Goal: Task Accomplishment & Management: Manage account settings

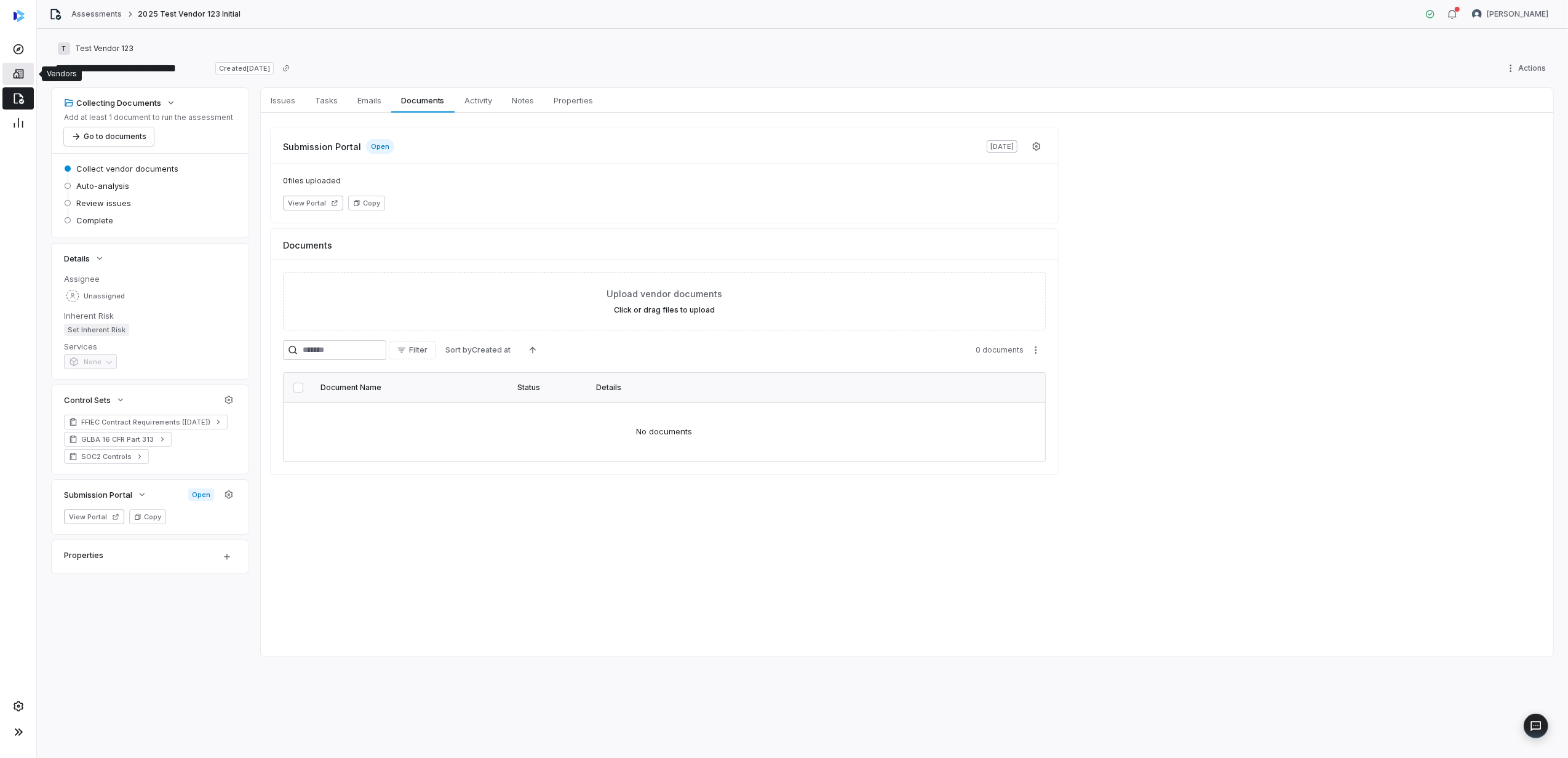
click at [15, 77] on icon at bounding box center [18, 73] width 11 height 9
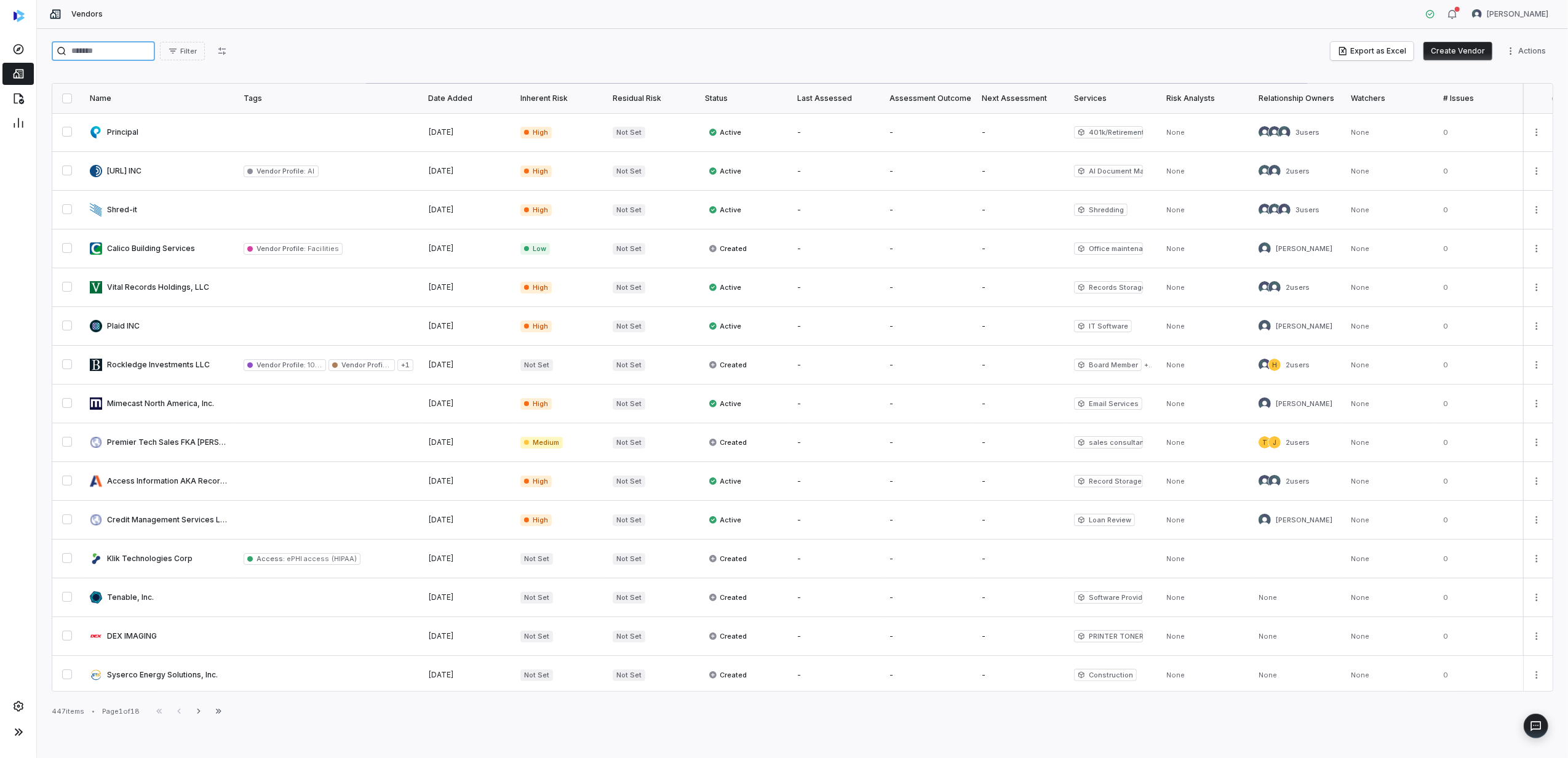
click at [104, 51] on input "search" at bounding box center [104, 51] width 104 height 20
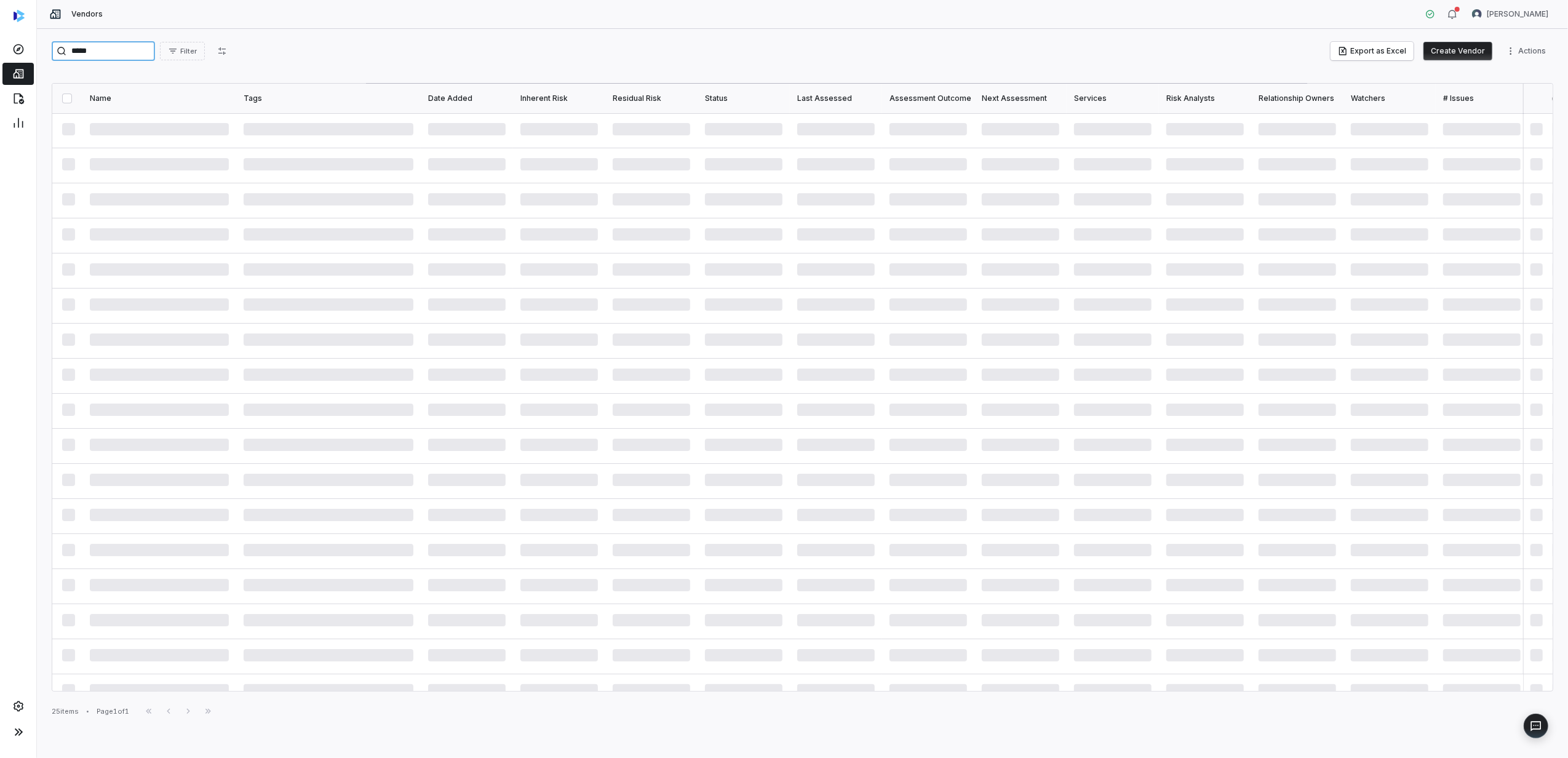
type input "*****"
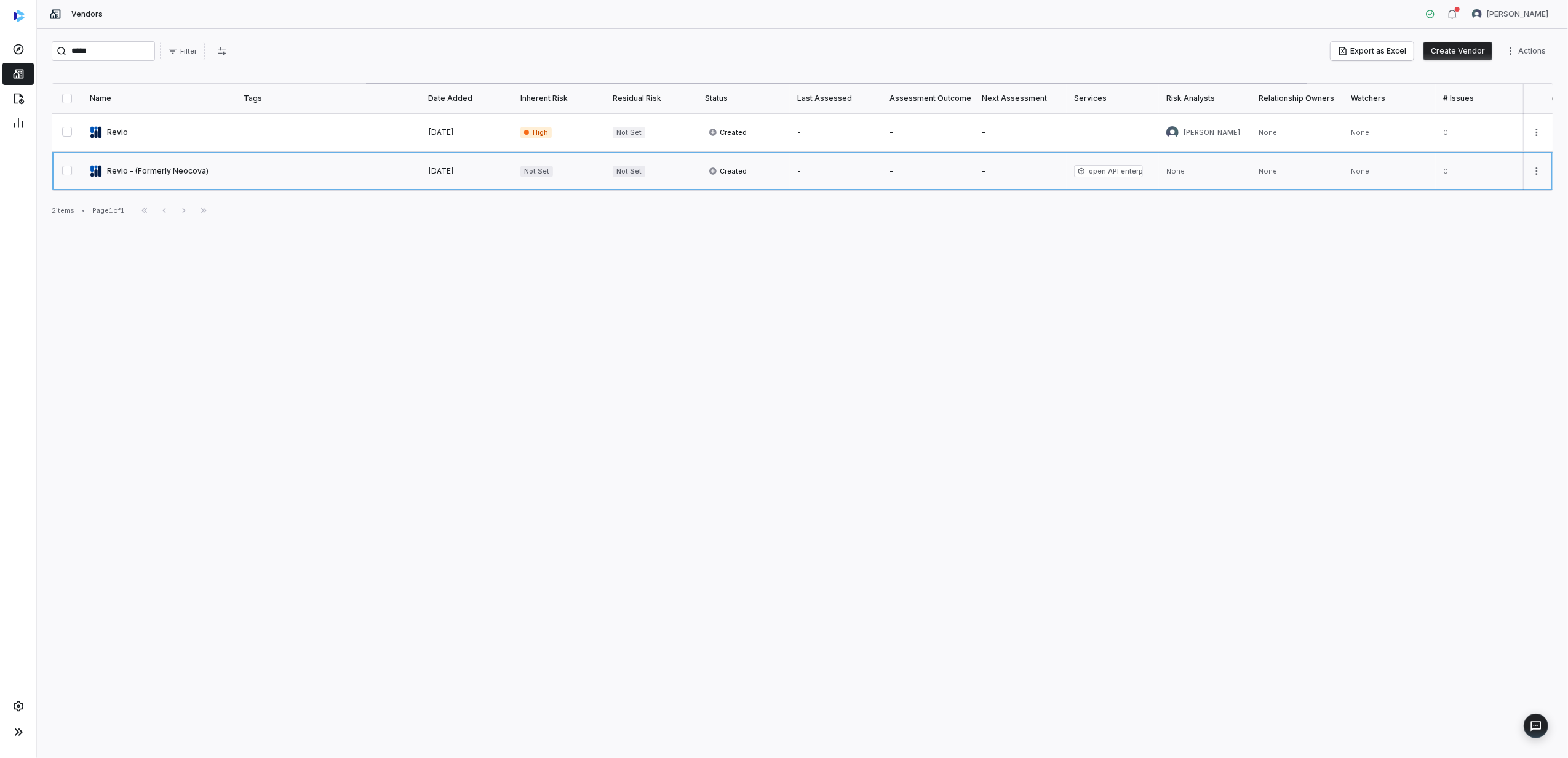
click at [173, 173] on link at bounding box center [158, 170] width 154 height 38
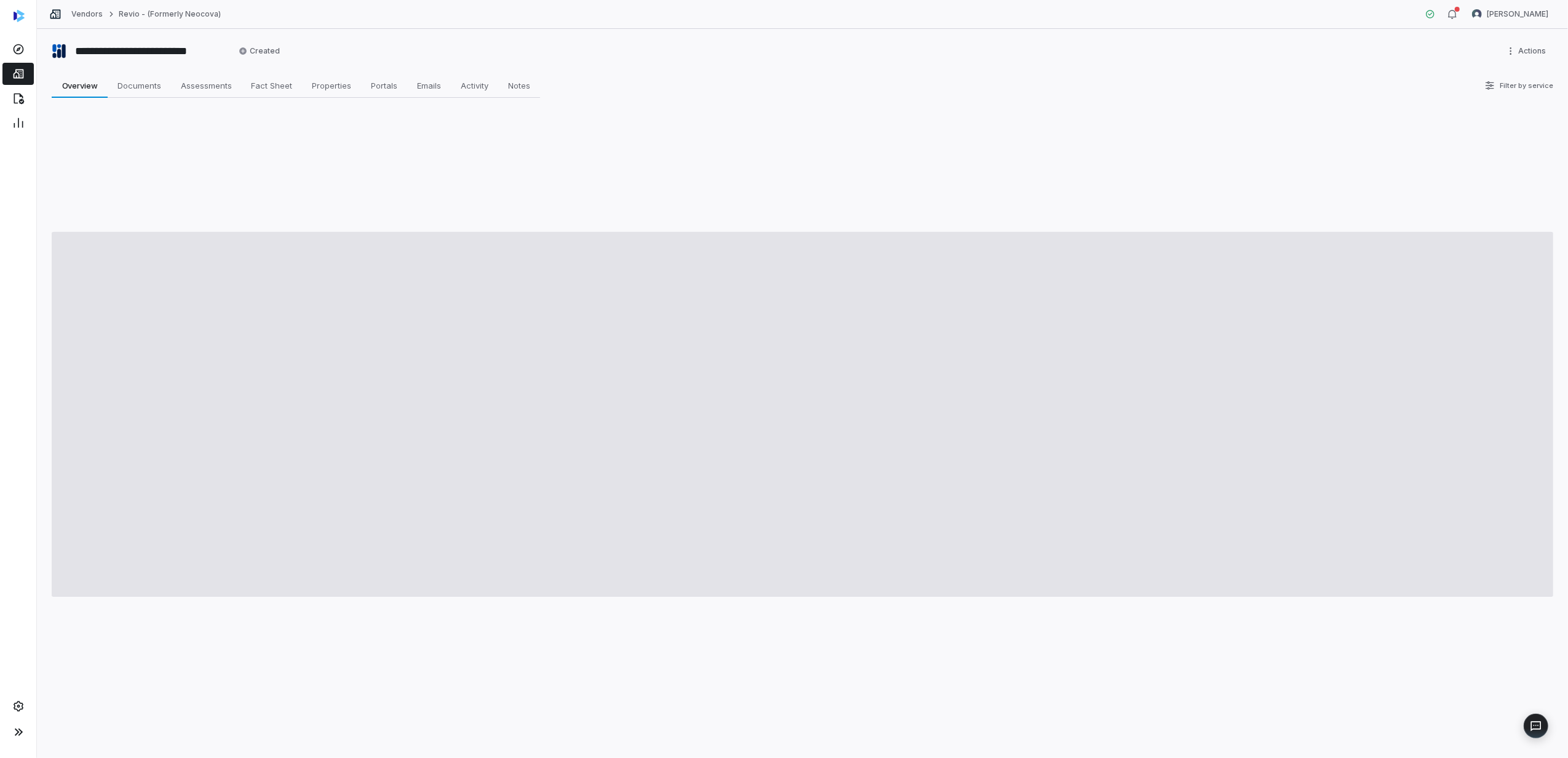
type textarea "*"
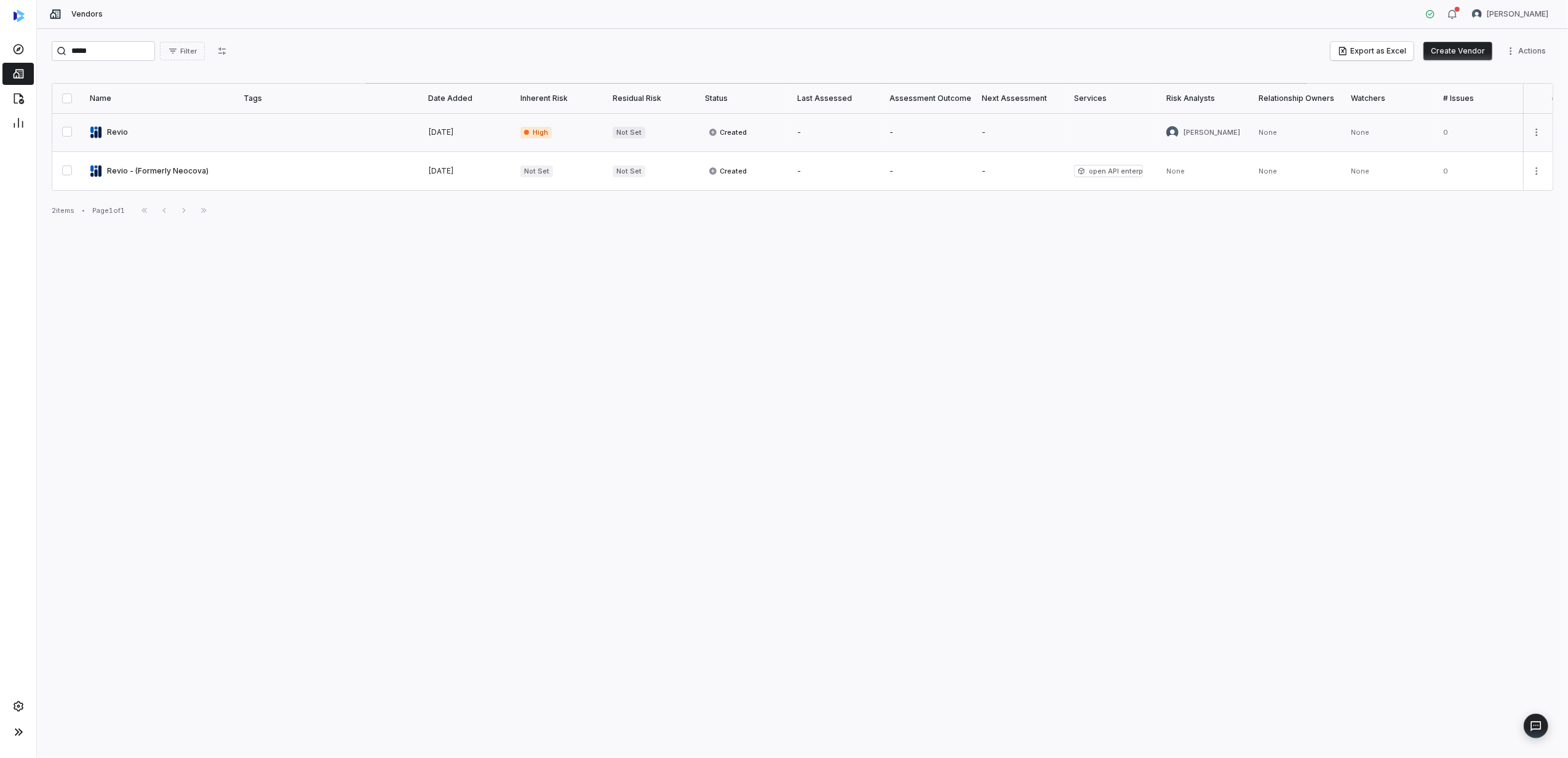
click at [68, 133] on button "button" at bounding box center [67, 132] width 10 height 10
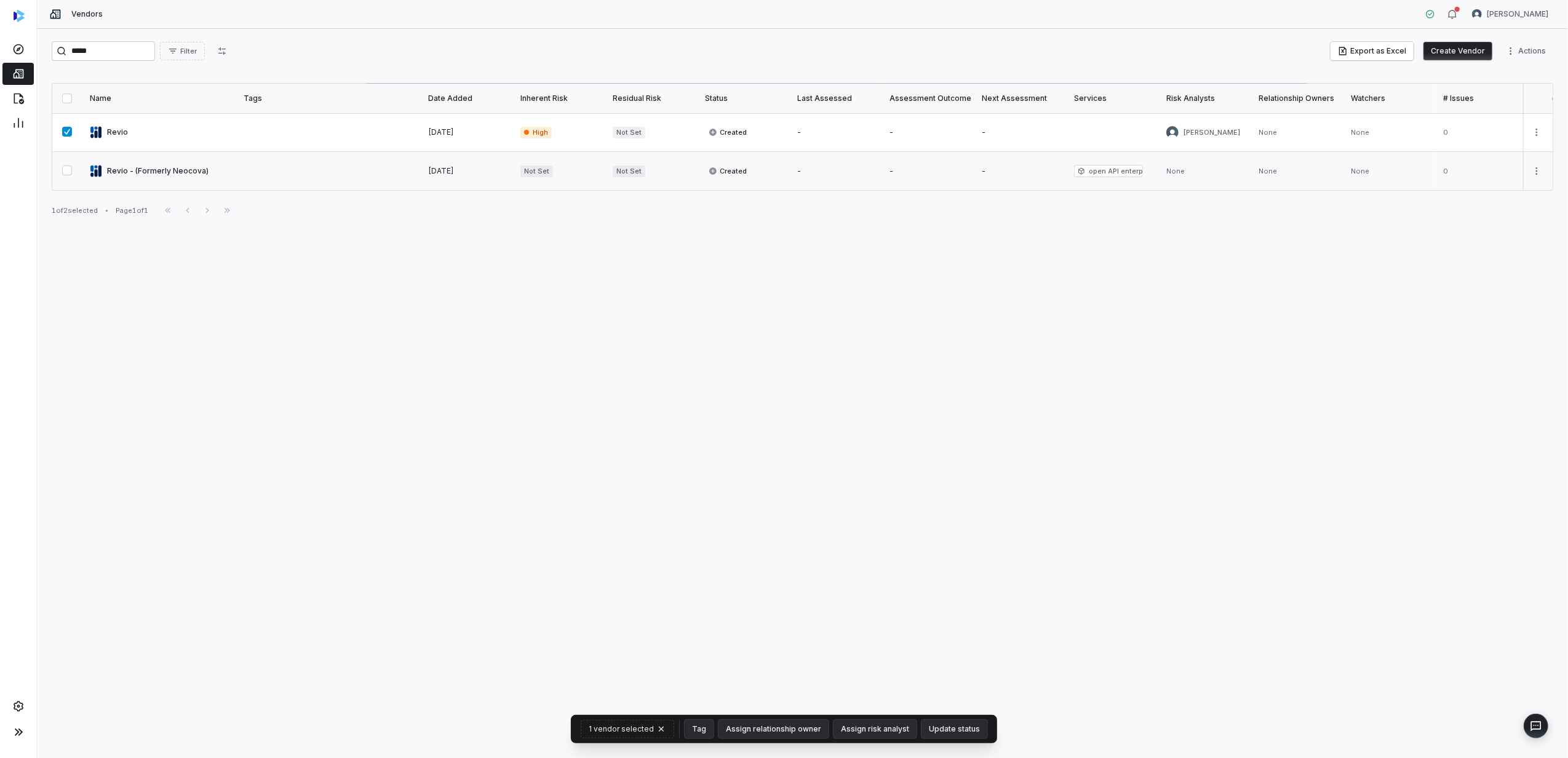
type button "on"
click at [63, 165] on button "on" at bounding box center [67, 170] width 10 height 10
click at [1519, 48] on html "Vendors Brian Anderson ***** Filter Export as Excel Create Vendor Actions Name …" at bounding box center [784, 379] width 1568 height 758
click at [1542, 133] on html "Vendors Brian Anderson ***** Filter Export as Excel Create Vendor Actions Name …" at bounding box center [784, 379] width 1568 height 758
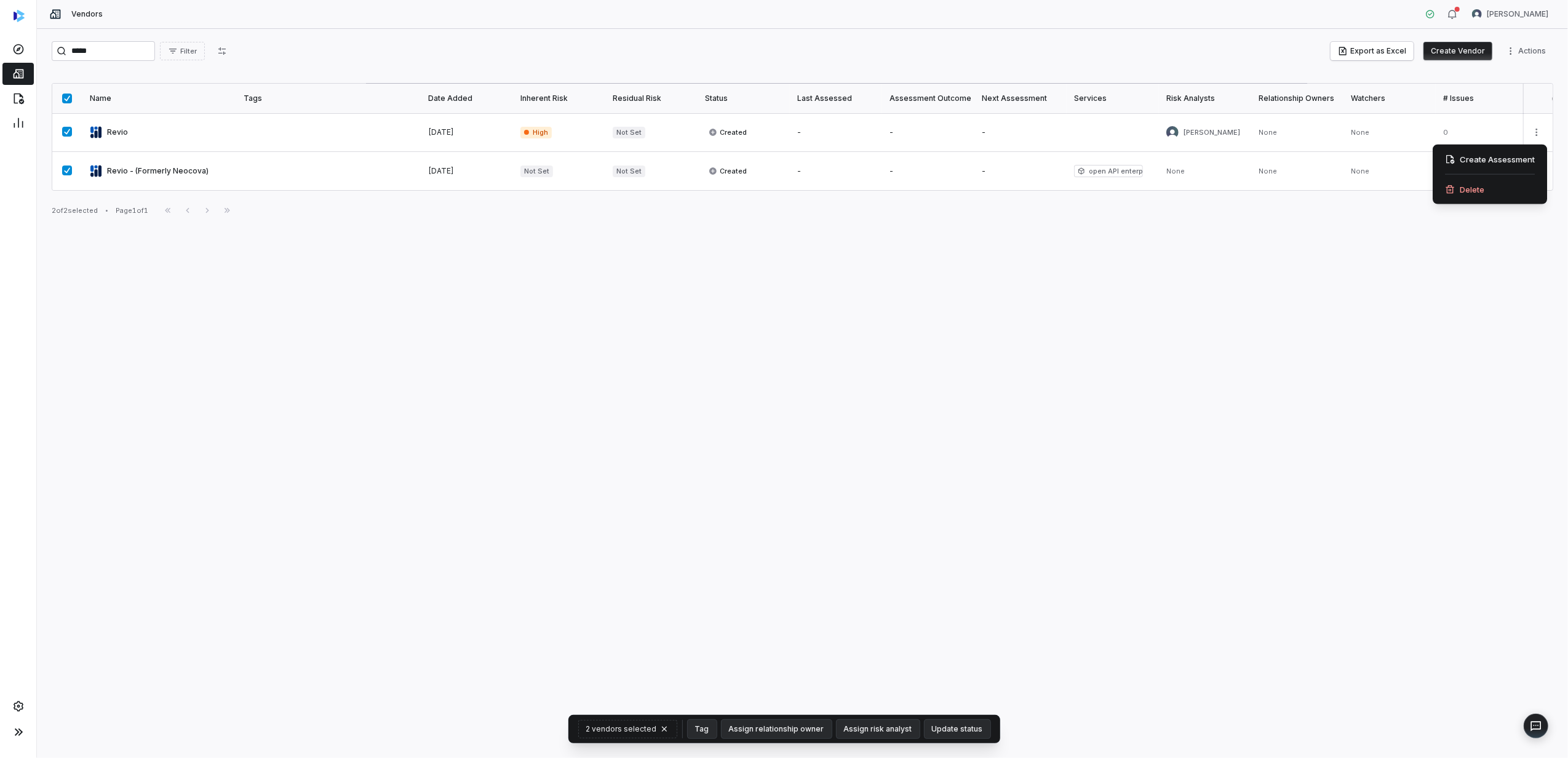
click at [1542, 132] on html "Vendors Brian Anderson ***** Filter Export as Excel Create Vendor Actions Name …" at bounding box center [784, 379] width 1568 height 758
click at [110, 131] on link at bounding box center [158, 132] width 154 height 38
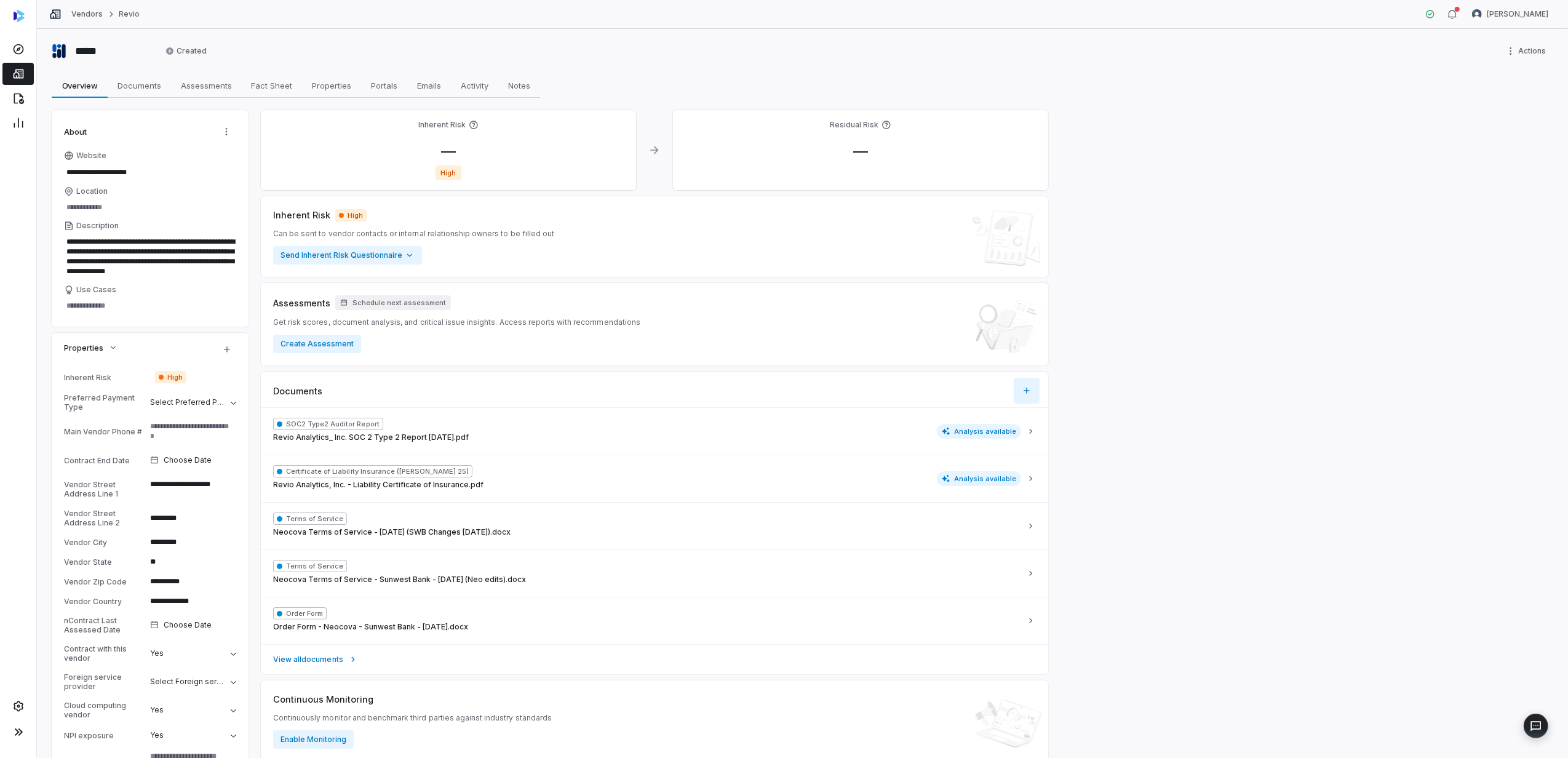
click at [1029, 395] on icon "button" at bounding box center [1027, 390] width 10 height 10
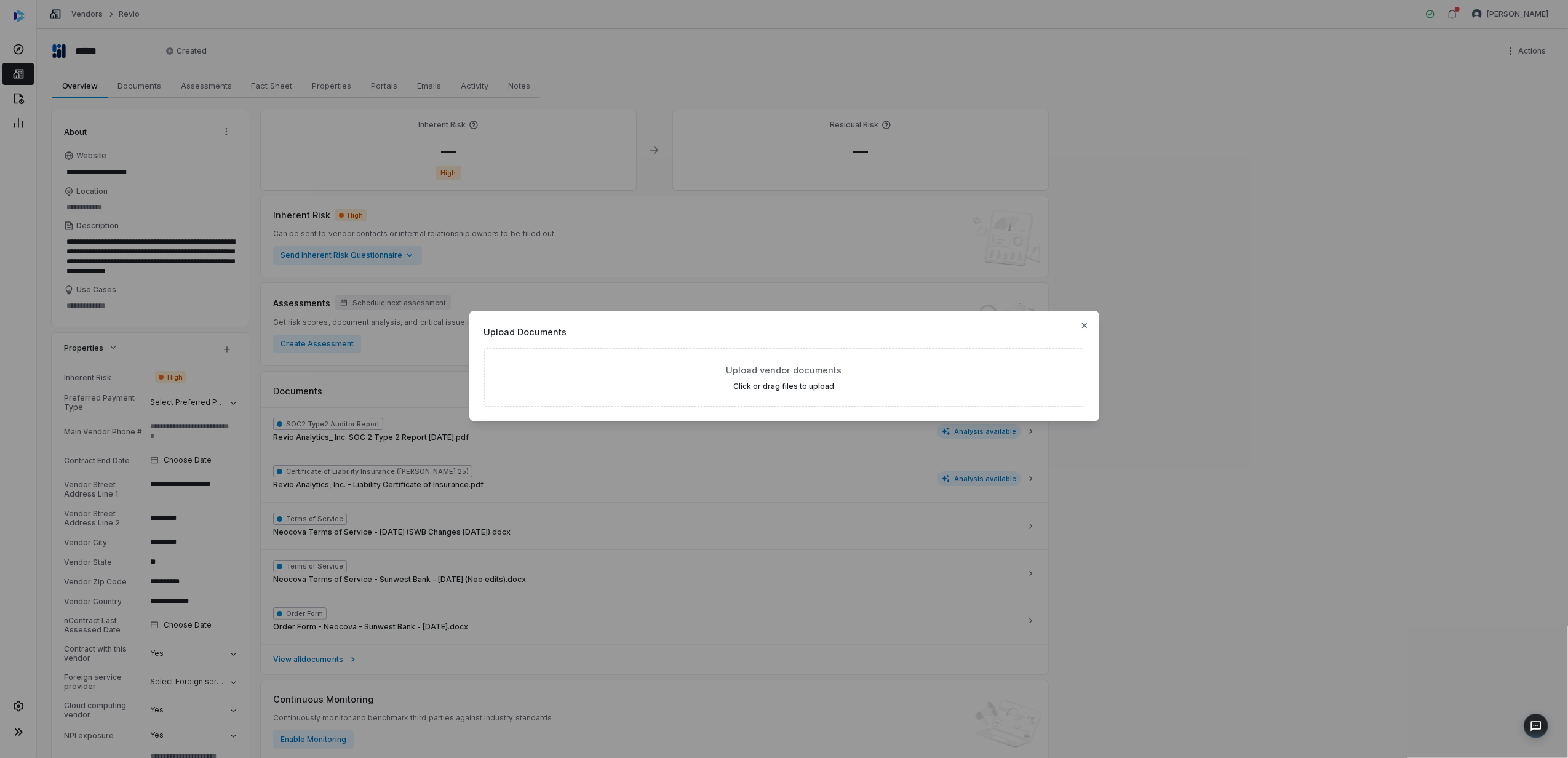
type textarea "*"
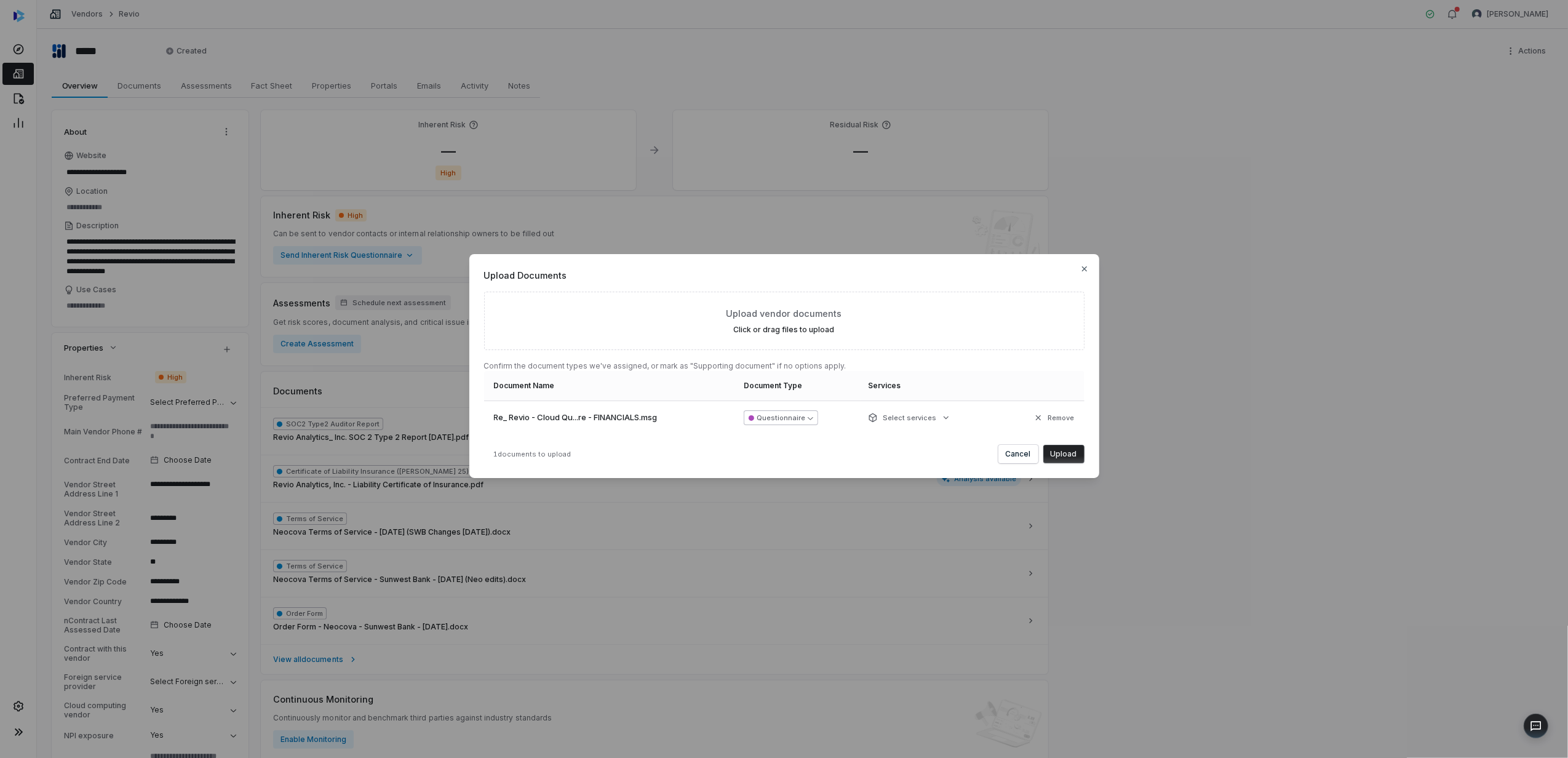
click at [808, 416] on button "Questionnaire" at bounding box center [781, 417] width 74 height 15
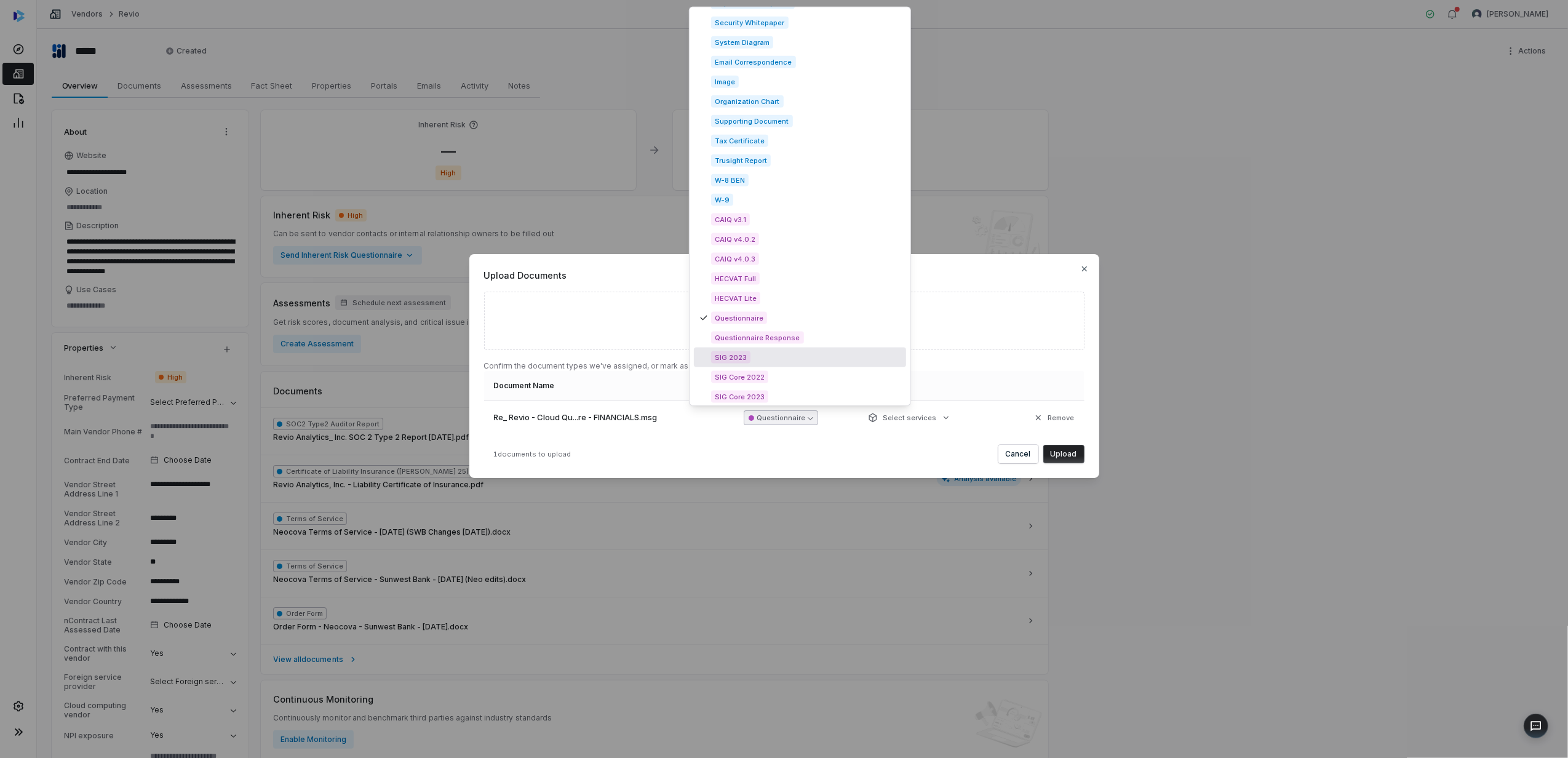
scroll to position [1698, 0]
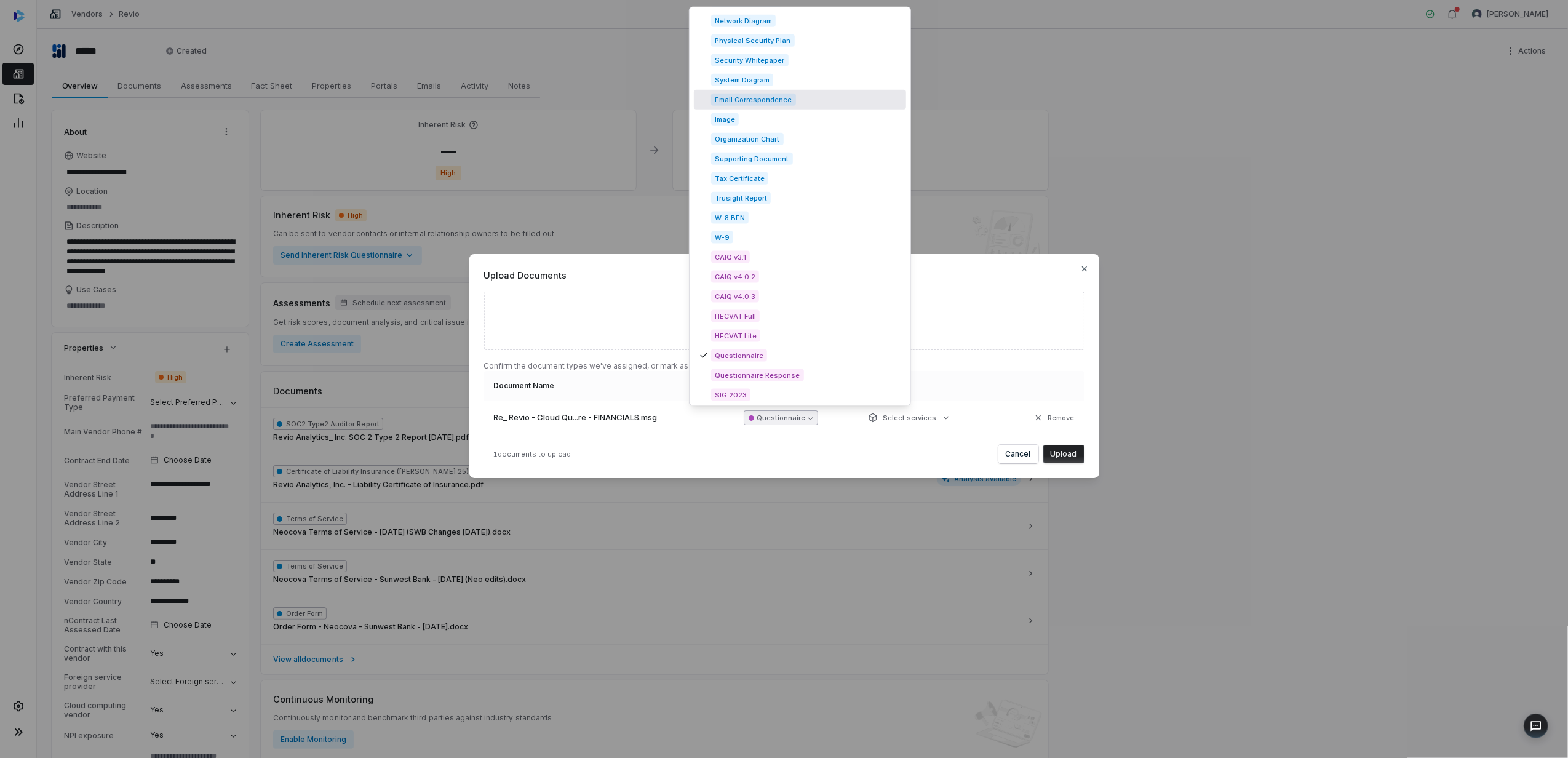
click at [778, 100] on span "Email Correspondence" at bounding box center [753, 100] width 85 height 13
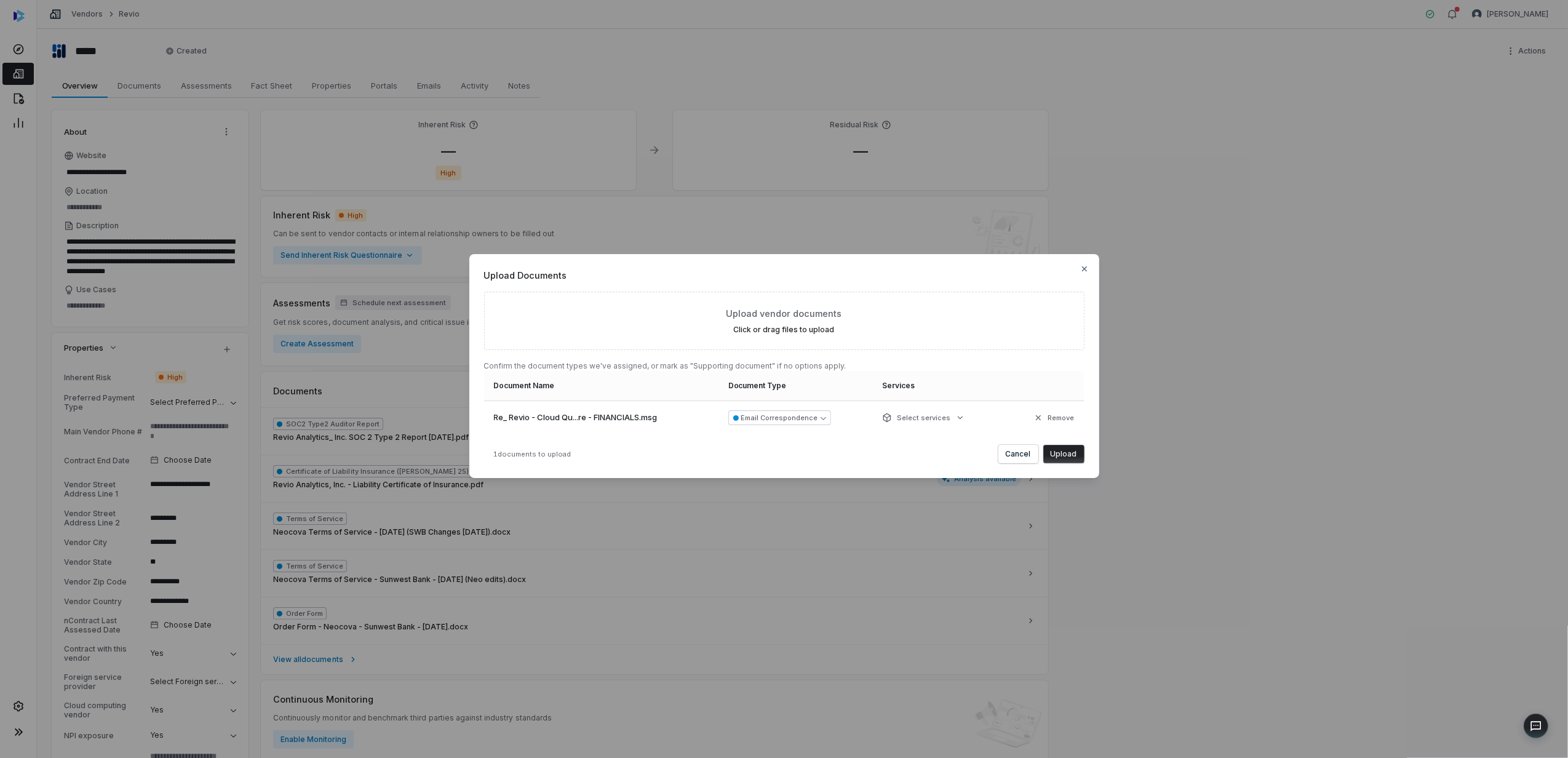
click at [1060, 456] on button "Upload" at bounding box center [1064, 454] width 41 height 19
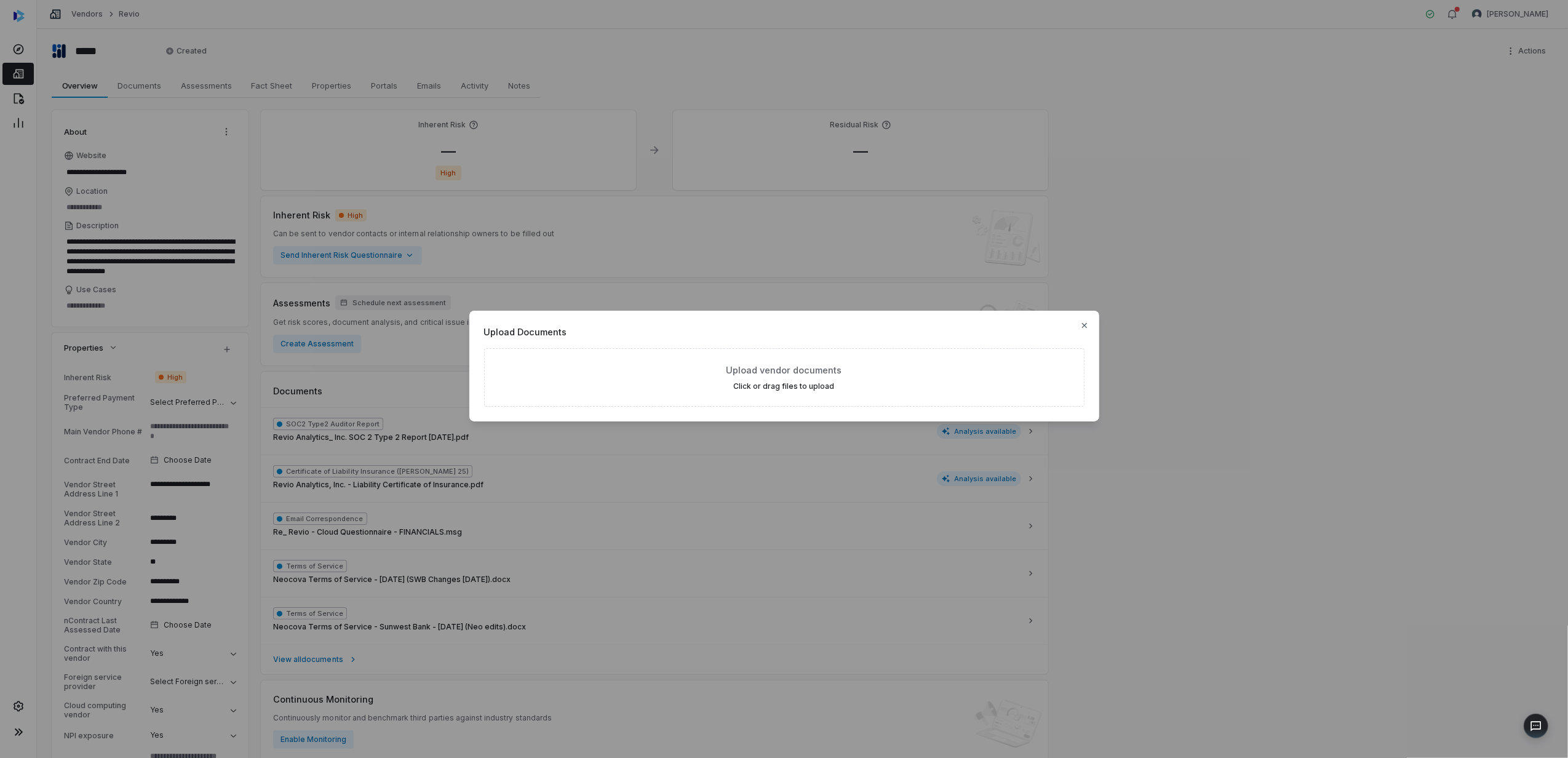
type textarea "*"
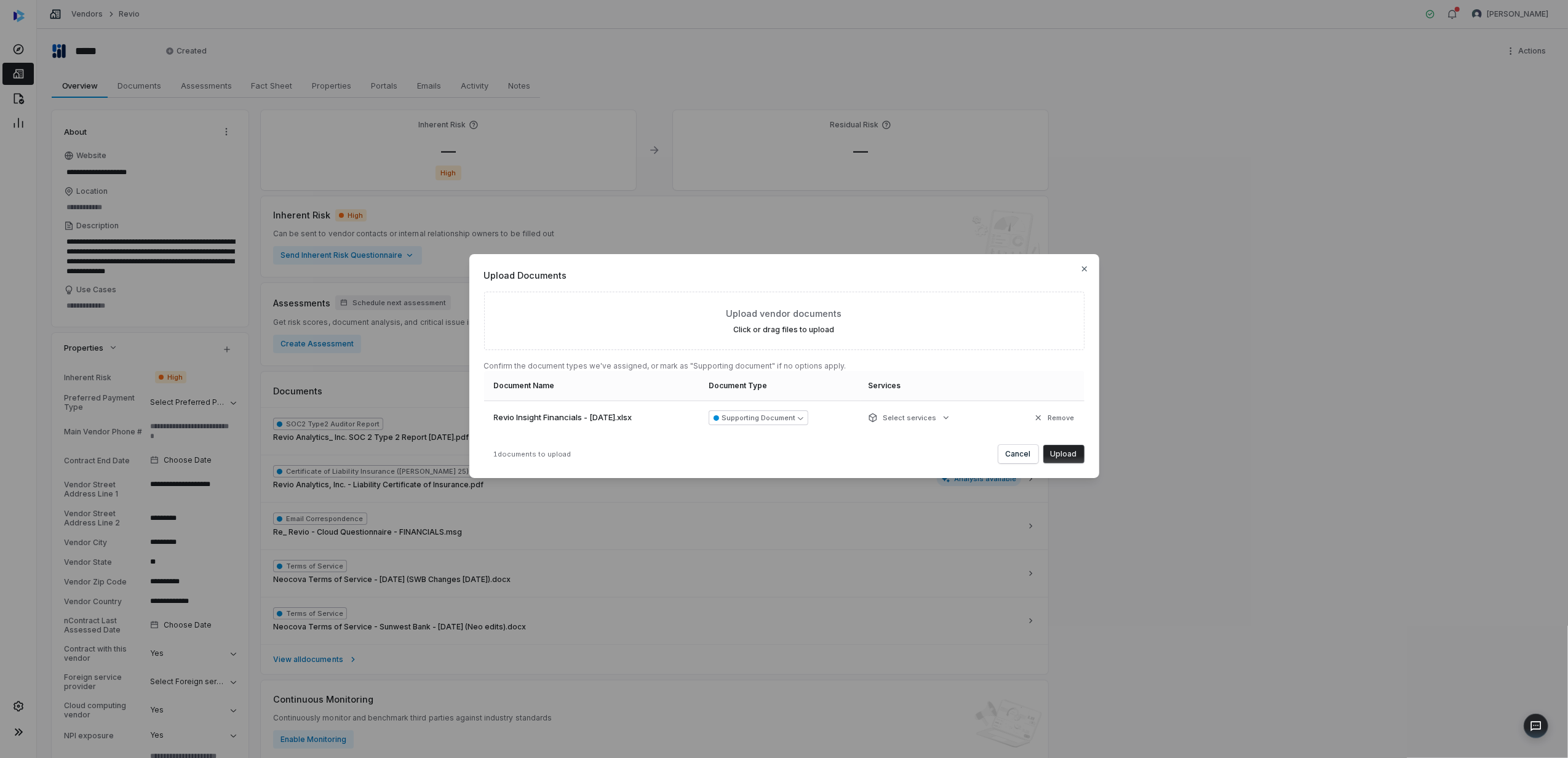
click at [1069, 456] on button "Upload" at bounding box center [1064, 454] width 41 height 19
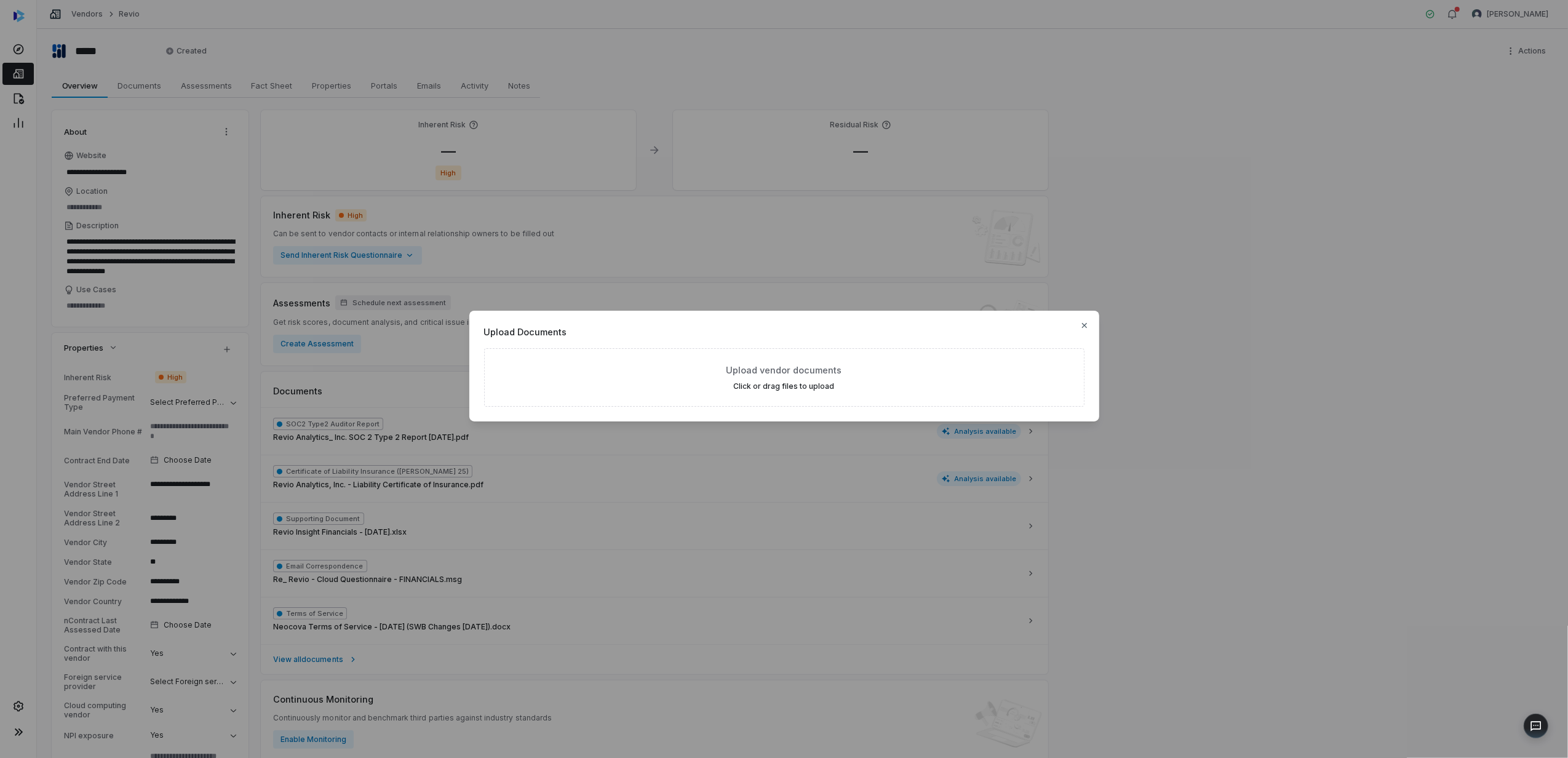
click at [1090, 323] on div "Upload Documents Upload vendor documents Click or drag files to upload Close" at bounding box center [784, 366] width 630 height 111
click at [1084, 328] on icon "button" at bounding box center [1085, 326] width 10 height 10
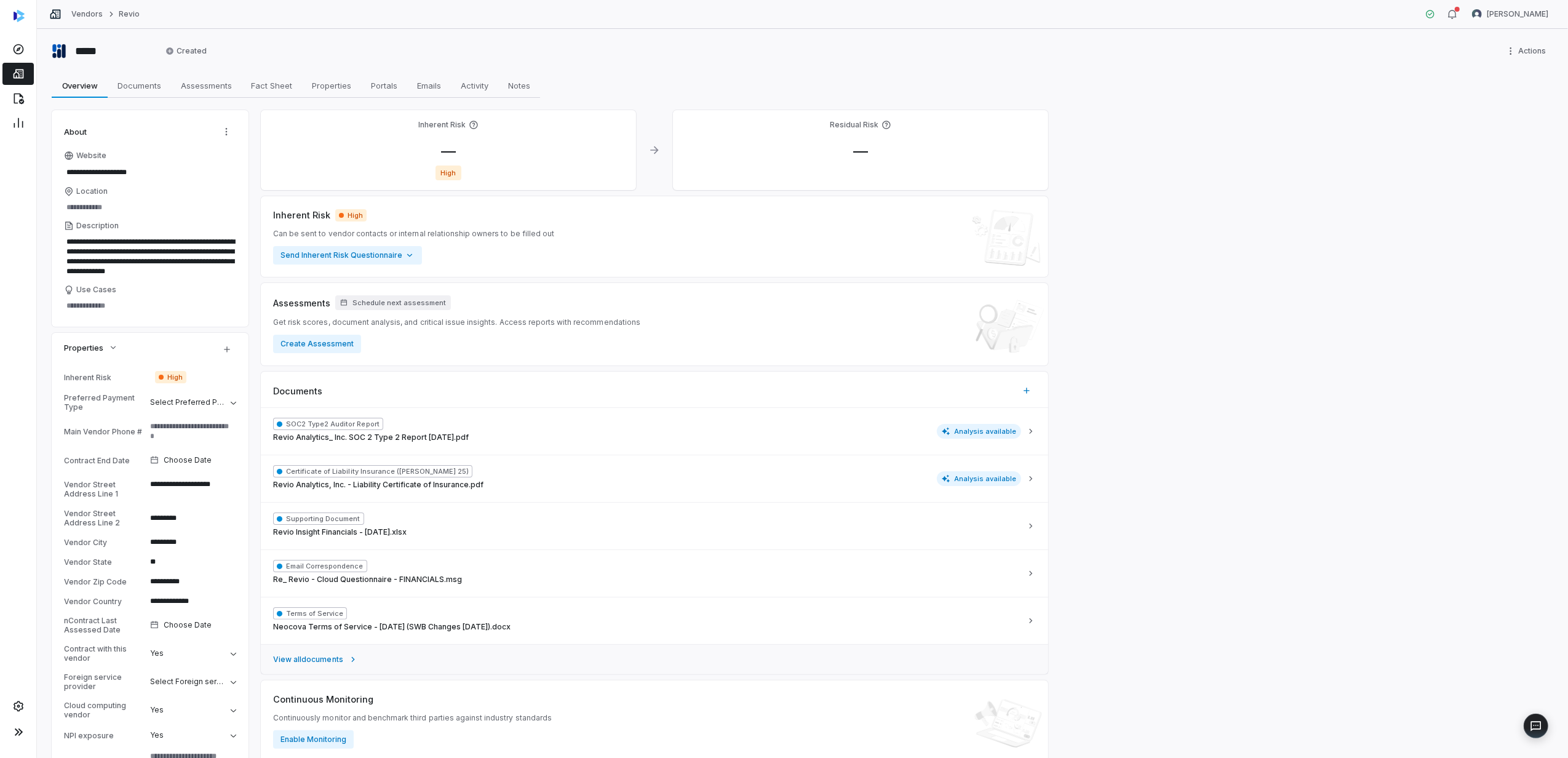
click at [348, 660] on icon at bounding box center [353, 659] width 10 height 10
type textarea "*"
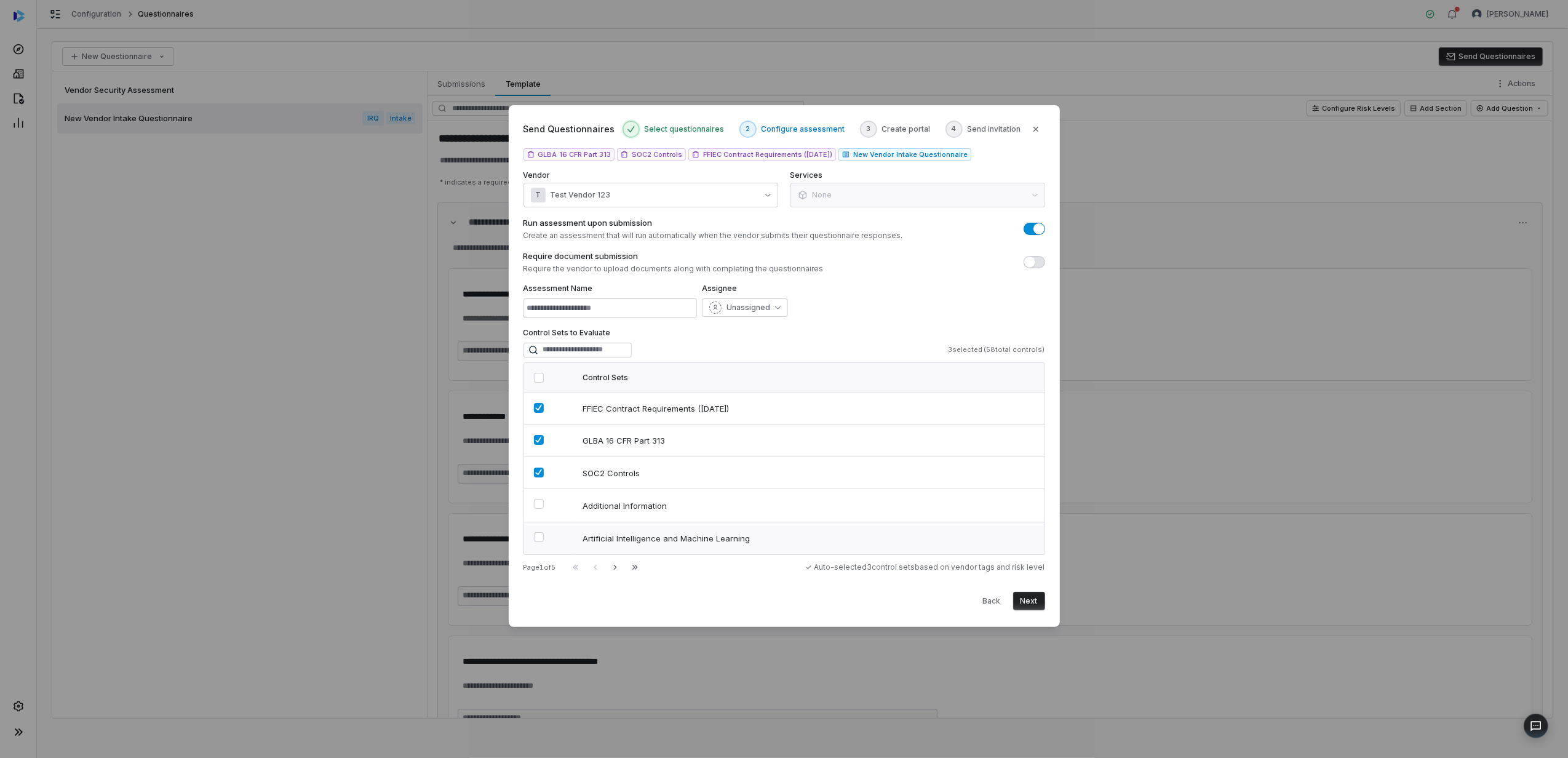
scroll to position [3706, 0]
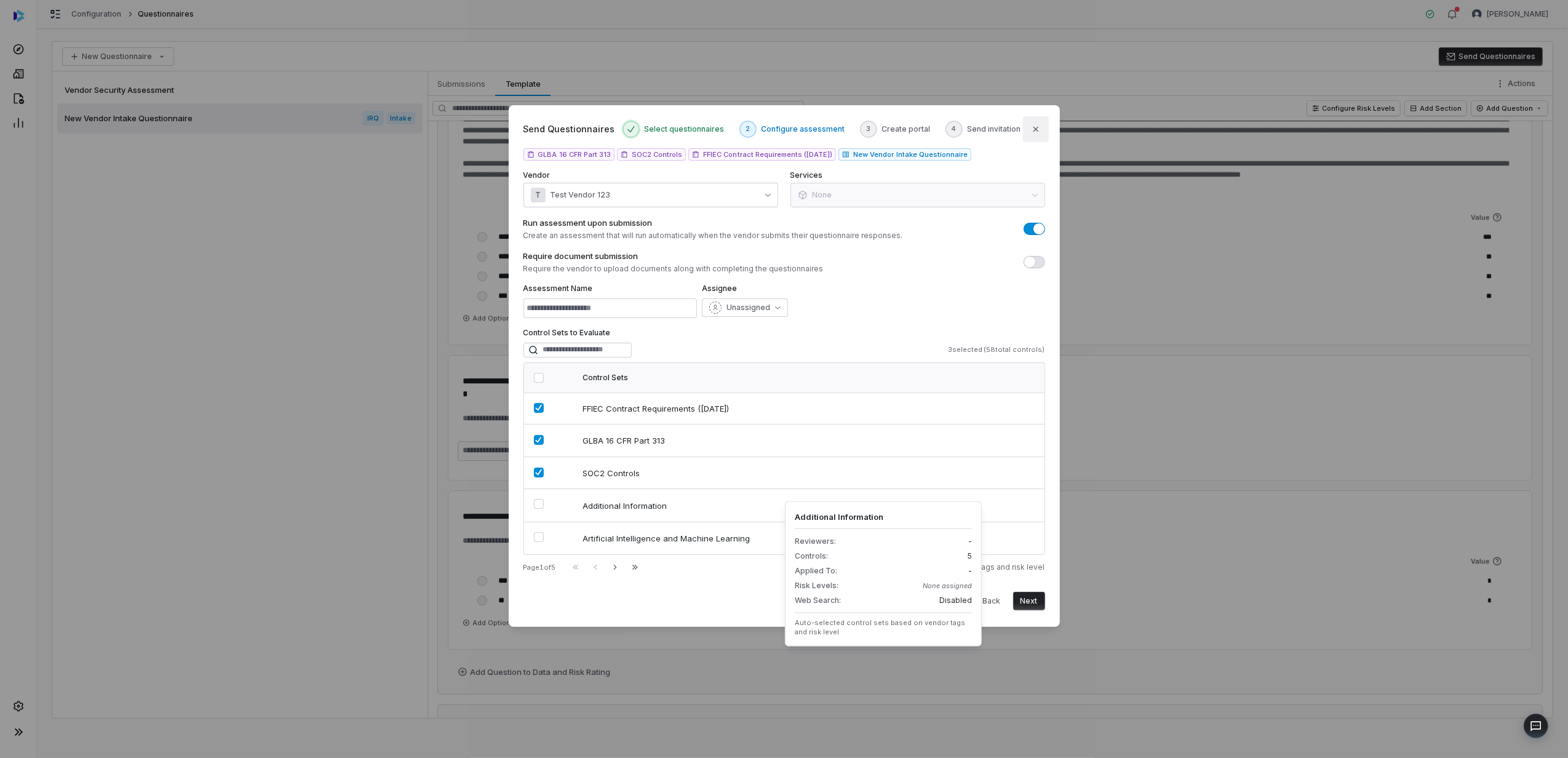
click at [1034, 128] on icon "button" at bounding box center [1036, 129] width 10 height 10
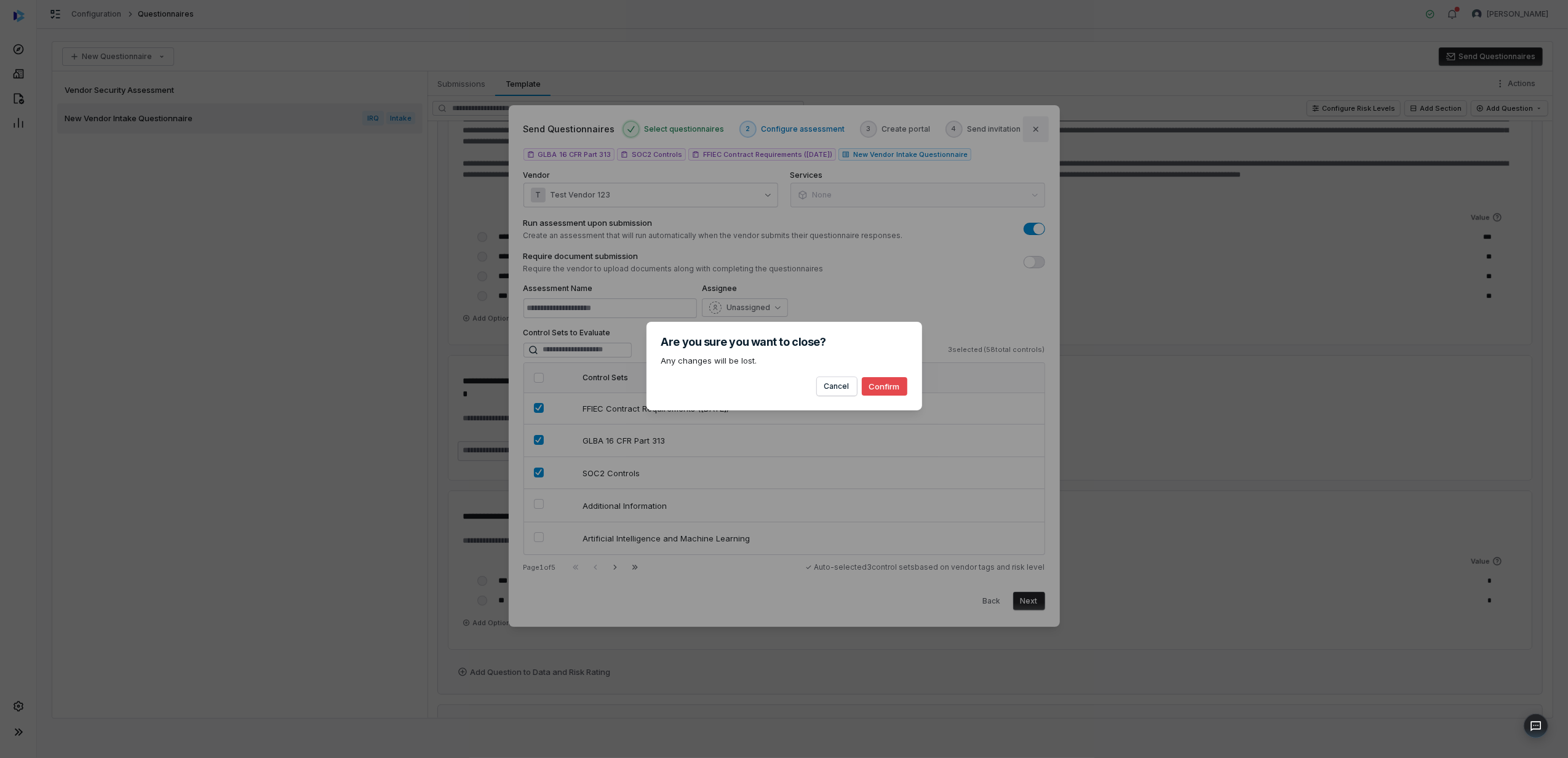
type textarea "*"
click at [881, 383] on button "Confirm" at bounding box center [884, 386] width 46 height 19
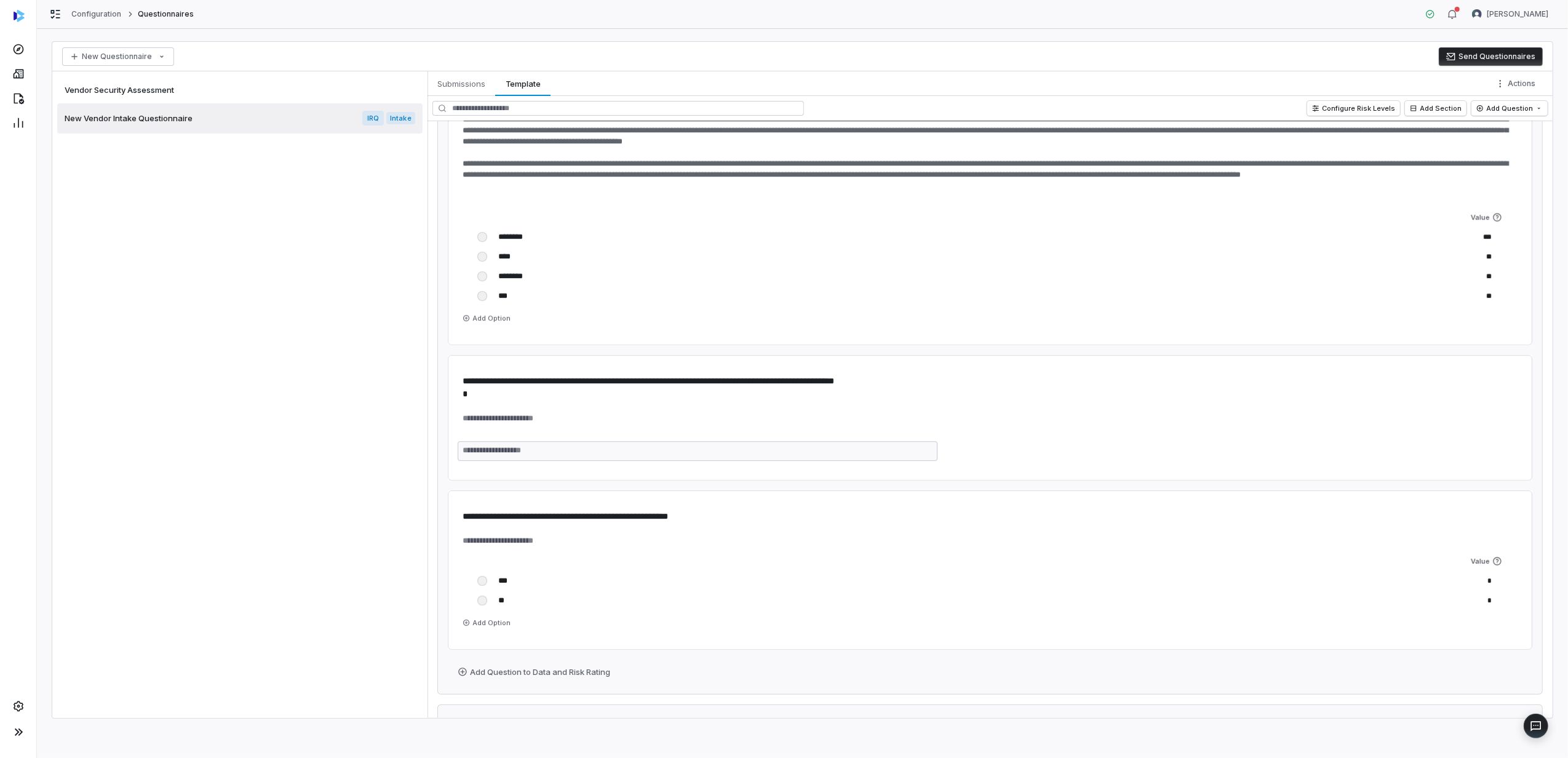
type textarea "*"
